Goal: Find specific page/section: Find specific page/section

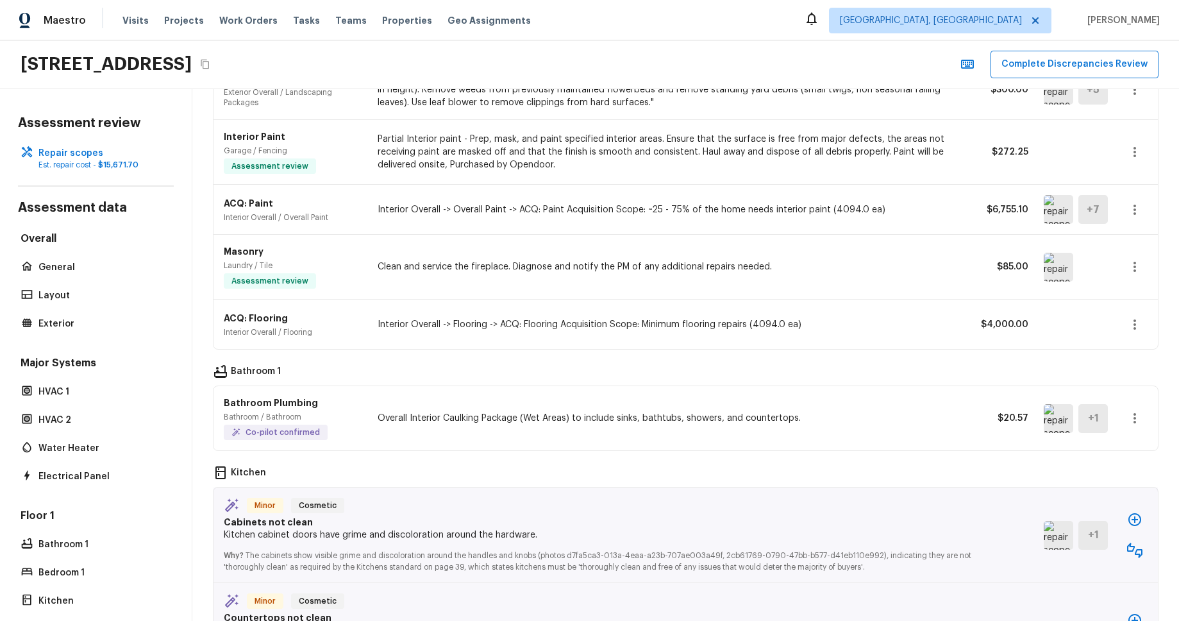
scroll to position [558, 0]
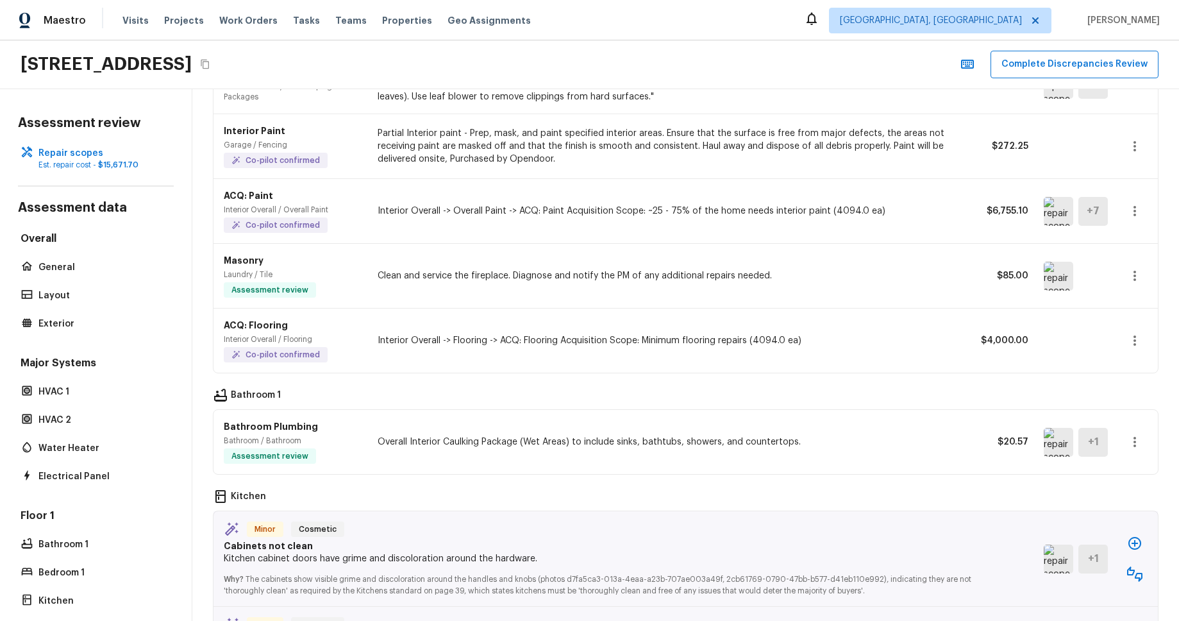
scroll to position [542, 0]
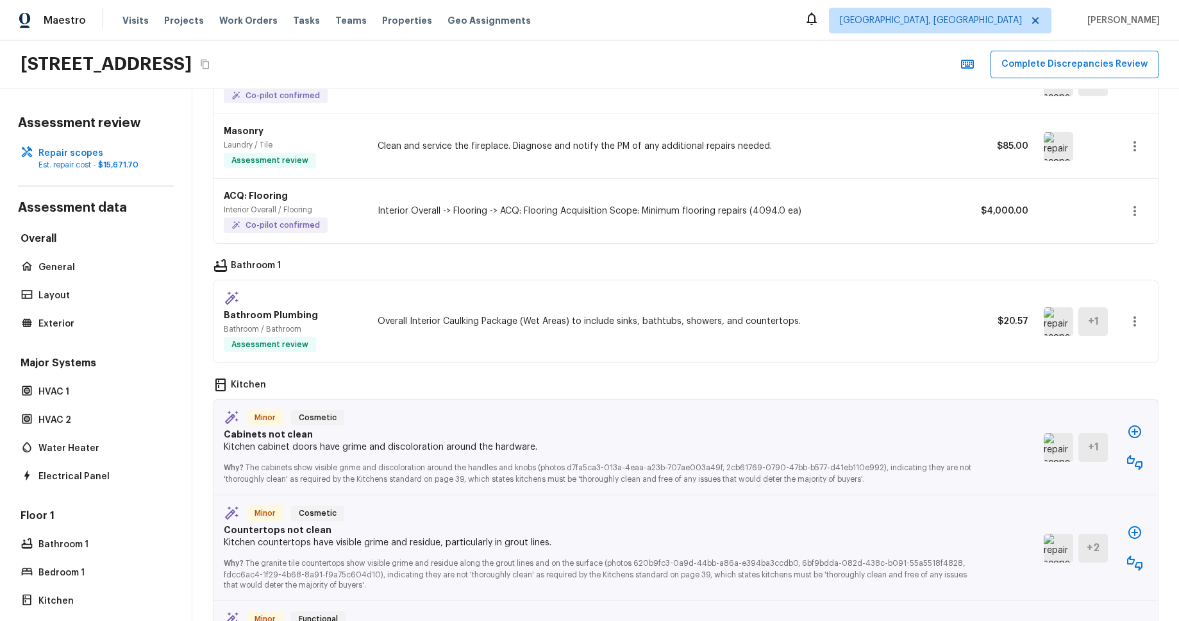
scroll to position [708, 0]
